Goal: Transaction & Acquisition: Purchase product/service

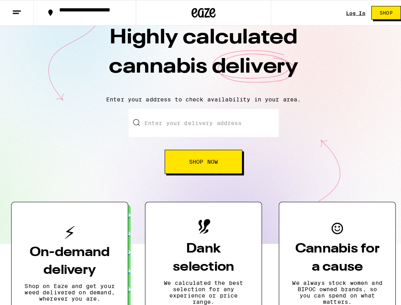
scroll to position [39, 0]
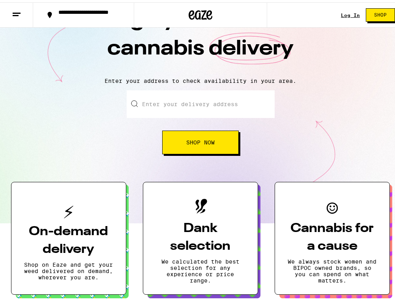
click at [133, 129] on button "Shop Now" at bounding box center [200, 140] width 77 height 24
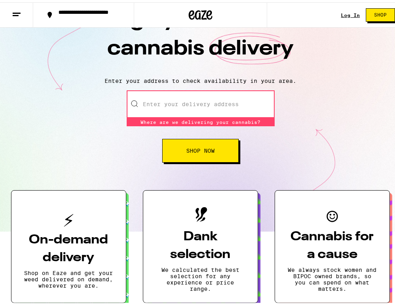
click at [133, 146] on button "Shop Now" at bounding box center [200, 149] width 77 height 24
click at [133, 111] on input "Enter your delivery address" at bounding box center [201, 102] width 148 height 28
type input "av32"
type input "adsad"
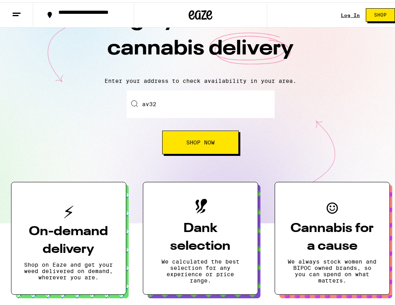
click at [133, 144] on button "Shop Now" at bounding box center [200, 140] width 77 height 24
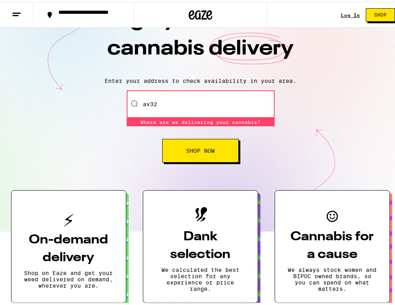
click at [133, 144] on button "Shop Now" at bounding box center [200, 149] width 77 height 24
drag, startPoint x: 203, startPoint y: 101, endPoint x: 114, endPoint y: 103, distance: 89.6
click at [110, 105] on div "Enter your delivery address av32 Where are we delivering your cannabis? Where a…" at bounding box center [200, 124] width 385 height 72
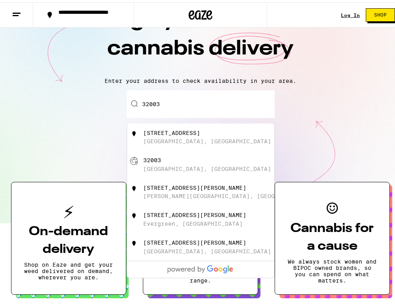
click at [133, 141] on div "[STREET_ADDRESS]" at bounding box center [213, 135] width 141 height 15
type input "[STREET_ADDRESS]"
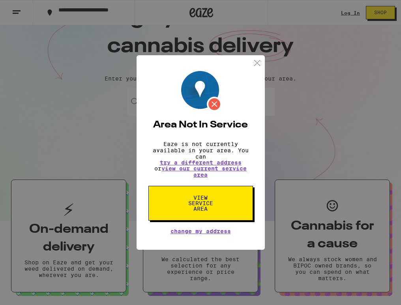
click at [133, 146] on p "Eaze is not currently available in your area. You can try a different address o…" at bounding box center [200, 159] width 105 height 37
